Goal: Task Accomplishment & Management: Use online tool/utility

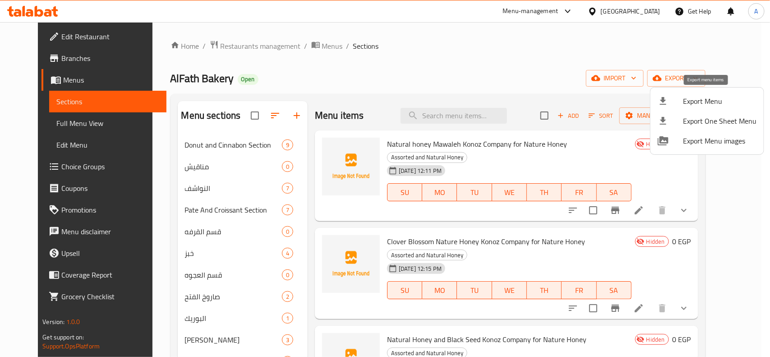
click at [701, 106] on span "Export Menu" at bounding box center [720, 101] width 74 height 11
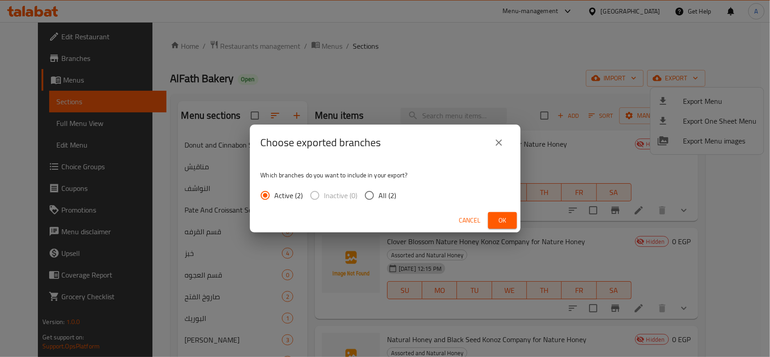
click at [383, 199] on span "All (2)" at bounding box center [388, 195] width 18 height 11
click at [379, 199] on input "All (2)" at bounding box center [369, 195] width 19 height 19
radio input "true"
click at [508, 217] on span "Ok" at bounding box center [502, 220] width 14 height 11
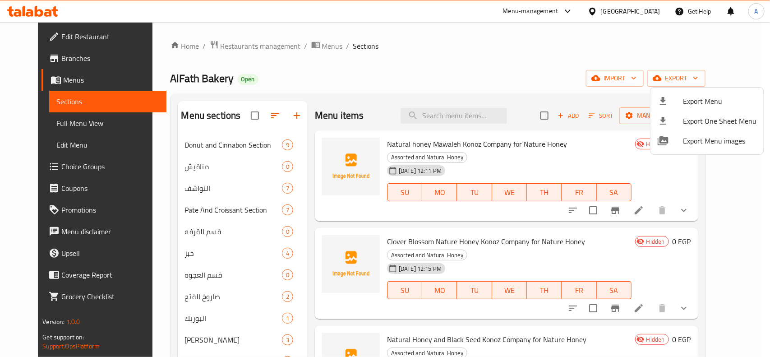
click at [616, 53] on div at bounding box center [385, 178] width 770 height 357
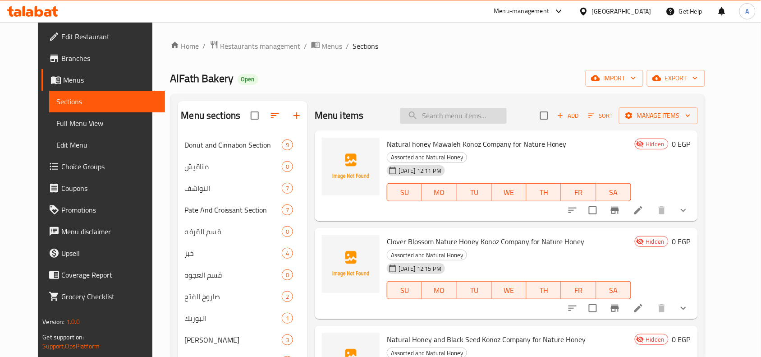
click at [476, 123] on input "search" at bounding box center [454, 116] width 106 height 16
paste input "776678"
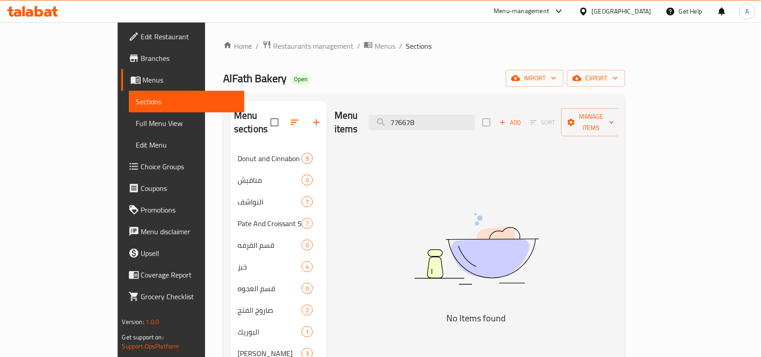
type input "776678"
click at [141, 57] on span "Branches" at bounding box center [189, 58] width 97 height 11
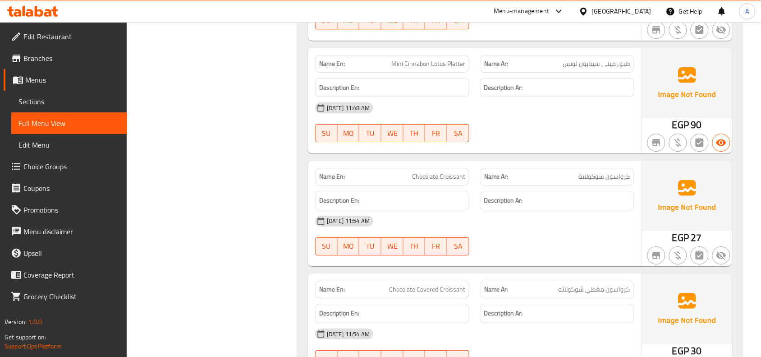
scroll to position [826, 0]
